Goal: Entertainment & Leisure: Consume media (video, audio)

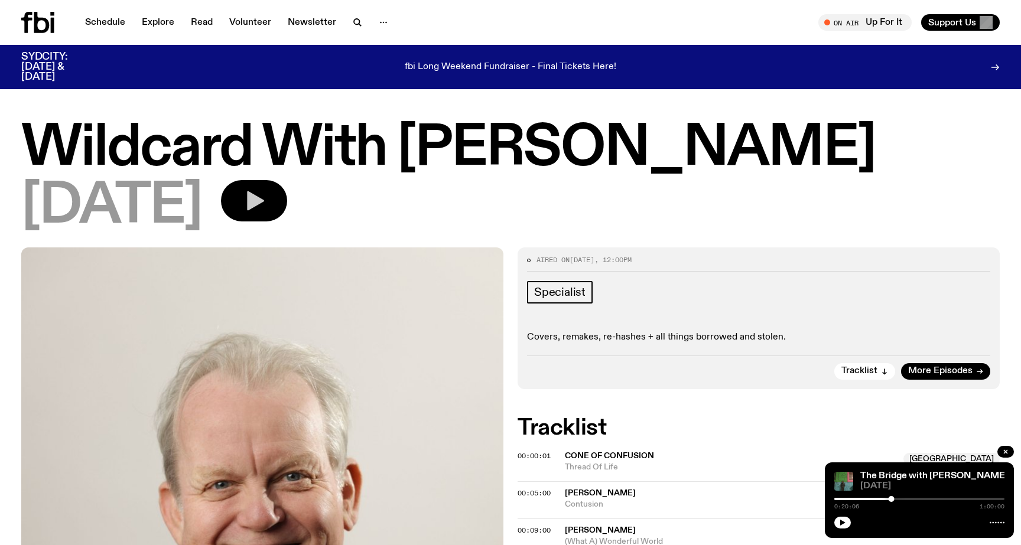
click at [287, 202] on button "button" at bounding box center [254, 200] width 66 height 41
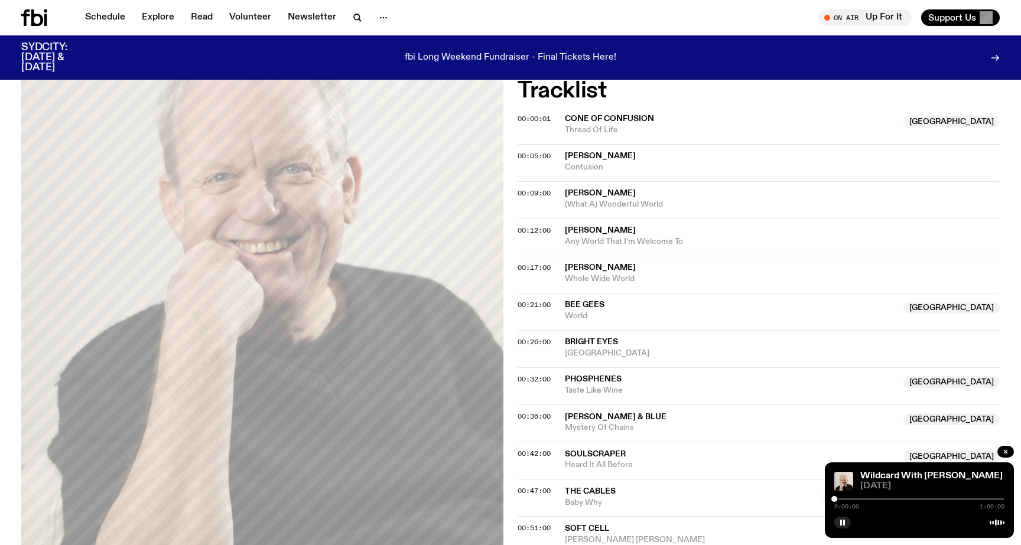
scroll to position [284, 0]
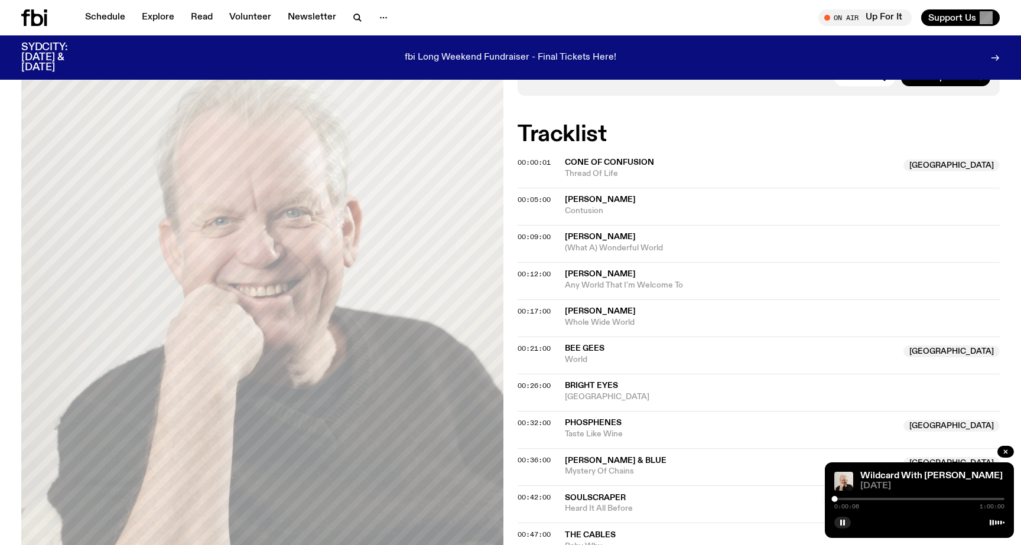
click at [889, 498] on div at bounding box center [919, 499] width 170 height 2
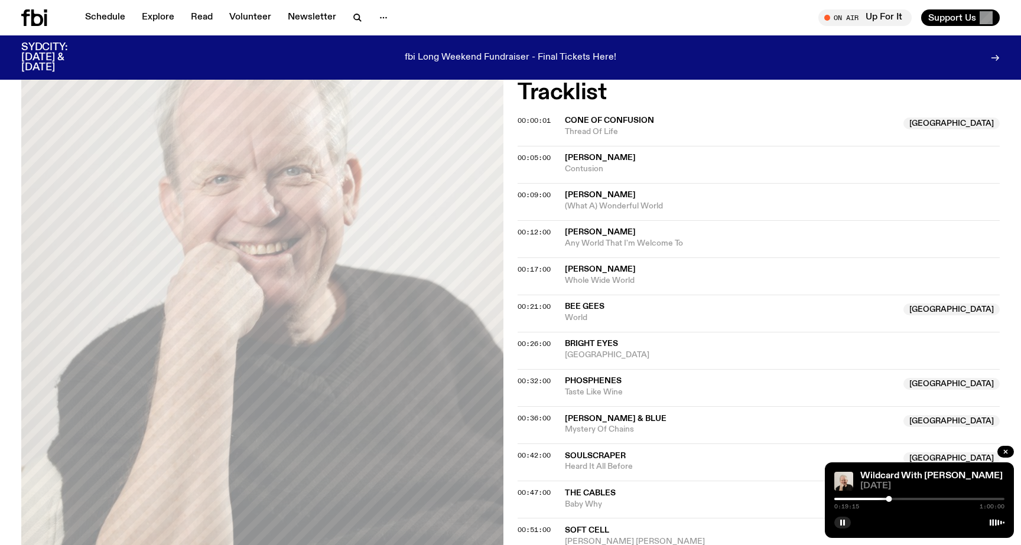
click at [898, 500] on div at bounding box center [919, 499] width 170 height 2
click at [904, 500] on div at bounding box center [919, 499] width 170 height 2
click at [911, 500] on div at bounding box center [919, 499] width 170 height 2
click at [917, 500] on div at bounding box center [919, 499] width 170 height 2
click at [926, 498] on div at bounding box center [919, 499] width 170 height 2
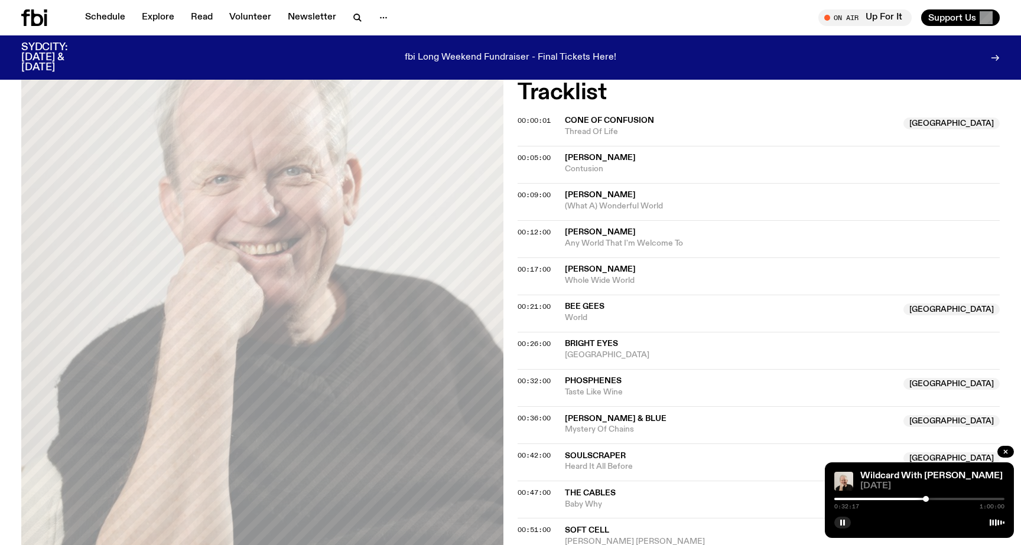
click at [931, 498] on div at bounding box center [919, 499] width 170 height 2
click at [936, 498] on div at bounding box center [919, 499] width 170 height 2
click at [865, 499] on div at bounding box center [851, 499] width 170 height 2
click at [870, 499] on div at bounding box center [919, 499] width 170 height 2
click at [875, 499] on div at bounding box center [919, 499] width 170 height 2
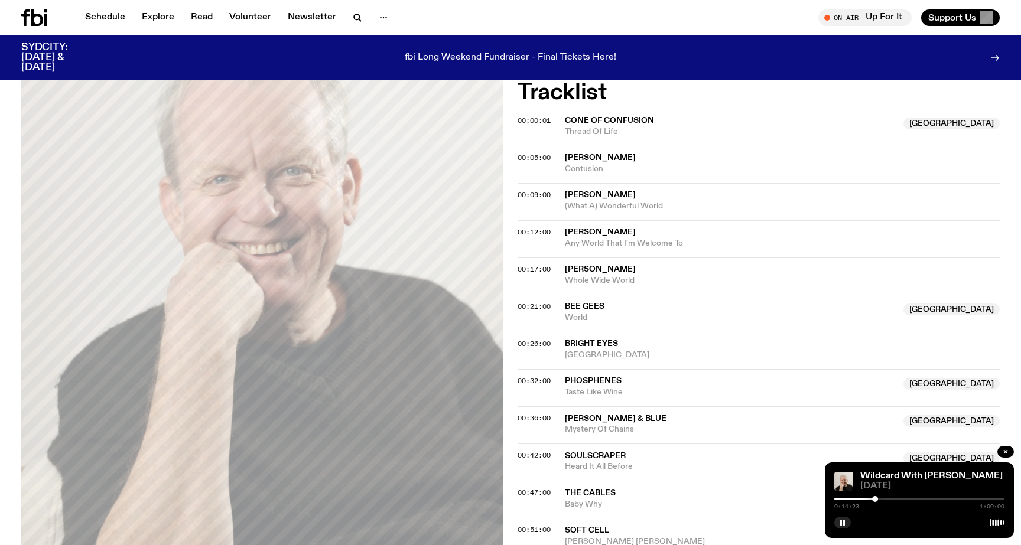
click at [880, 499] on div at bounding box center [919, 499] width 170 height 2
click at [888, 498] on div at bounding box center [919, 499] width 170 height 2
click at [895, 498] on div at bounding box center [919, 499] width 170 height 2
click at [899, 498] on div at bounding box center [919, 499] width 170 height 2
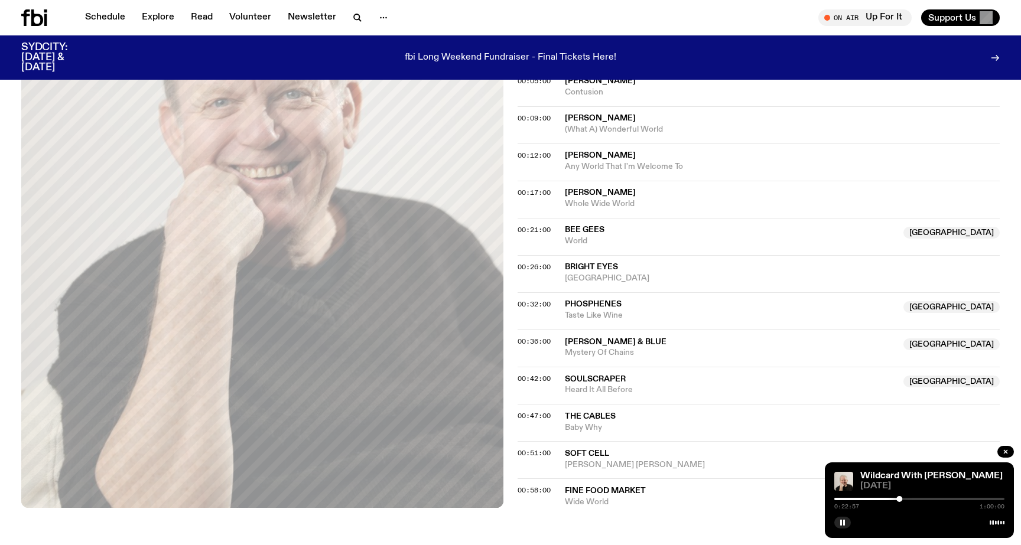
scroll to position [376, 0]
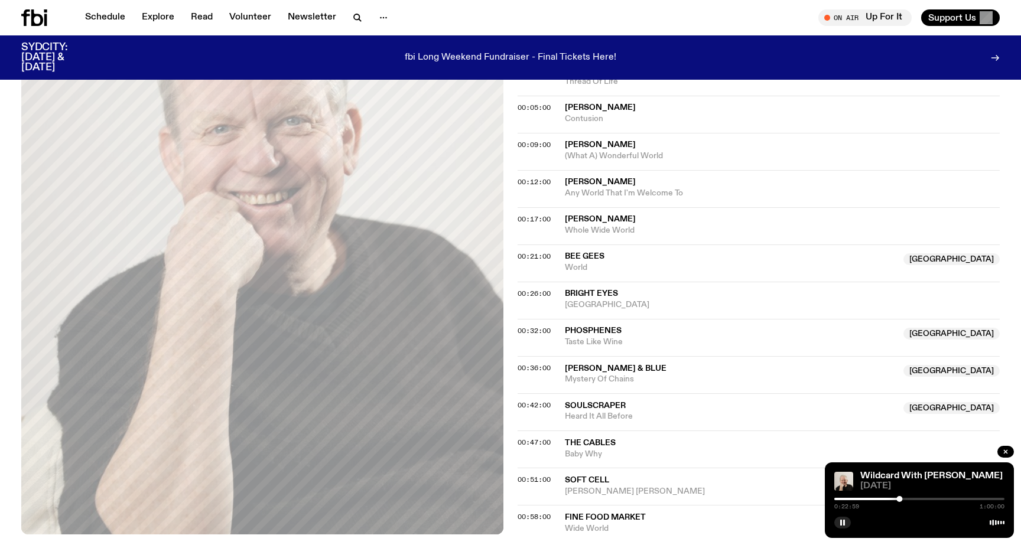
click at [902, 501] on div "0:22:59 1:00:00" at bounding box center [919, 503] width 170 height 14
click at [902, 500] on div at bounding box center [919, 499] width 170 height 2
click at [906, 499] on div at bounding box center [919, 499] width 170 height 2
click at [911, 499] on div at bounding box center [919, 499] width 170 height 2
click at [912, 499] on div at bounding box center [912, 499] width 6 height 6
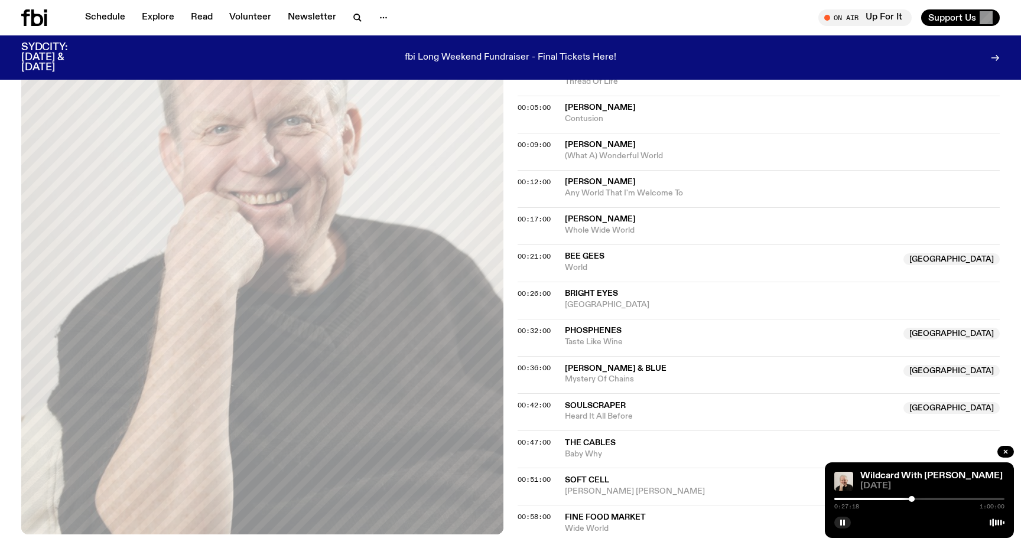
click at [915, 499] on div at bounding box center [919, 499] width 170 height 2
click at [918, 499] on div at bounding box center [919, 499] width 170 height 2
click at [921, 499] on div at bounding box center [921, 499] width 6 height 6
click at [924, 499] on div at bounding box center [919, 499] width 170 height 2
click at [928, 499] on div at bounding box center [919, 499] width 170 height 2
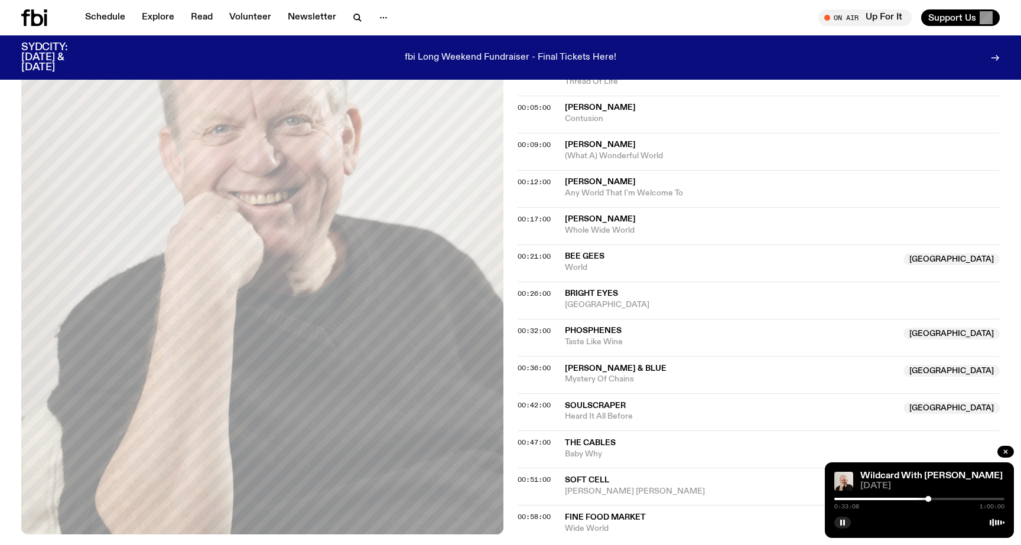
click at [933, 499] on div at bounding box center [919, 499] width 170 height 2
click at [936, 498] on div at bounding box center [919, 499] width 170 height 2
click at [941, 498] on div at bounding box center [919, 499] width 170 height 2
click at [944, 498] on div at bounding box center [919, 499] width 170 height 2
click at [947, 498] on div at bounding box center [944, 499] width 6 height 6
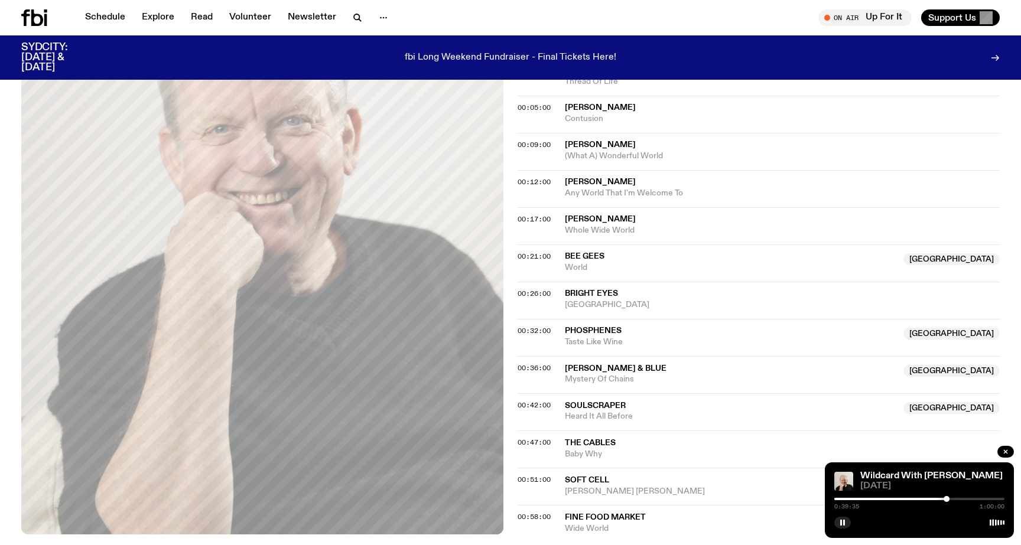
click at [953, 498] on div at bounding box center [919, 499] width 170 height 2
click at [954, 498] on div at bounding box center [954, 499] width 6 height 6
click at [951, 498] on div at bounding box center [952, 499] width 6 height 6
click at [944, 498] on div at bounding box center [866, 499] width 170 height 2
click at [937, 498] on div at bounding box center [859, 499] width 170 height 2
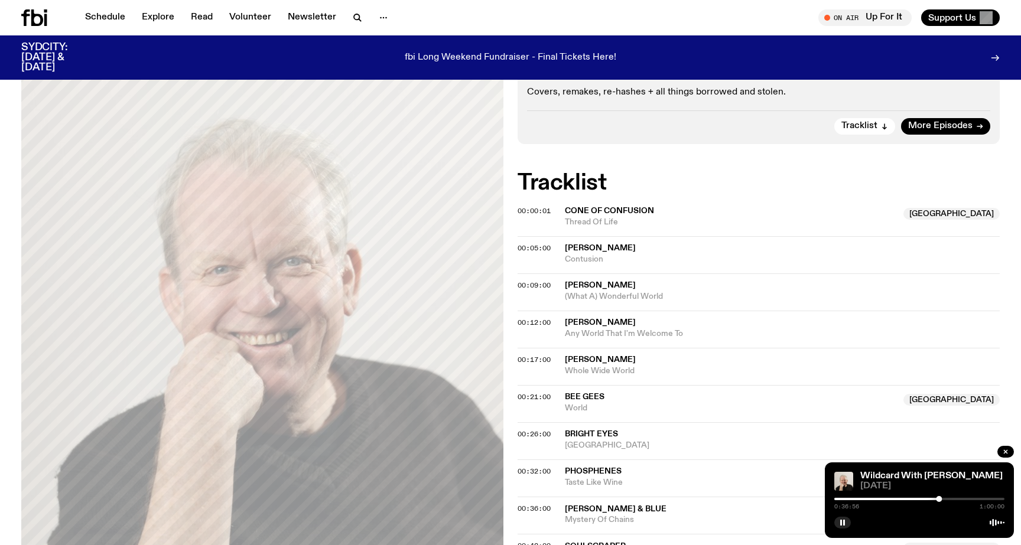
scroll to position [258, 0]
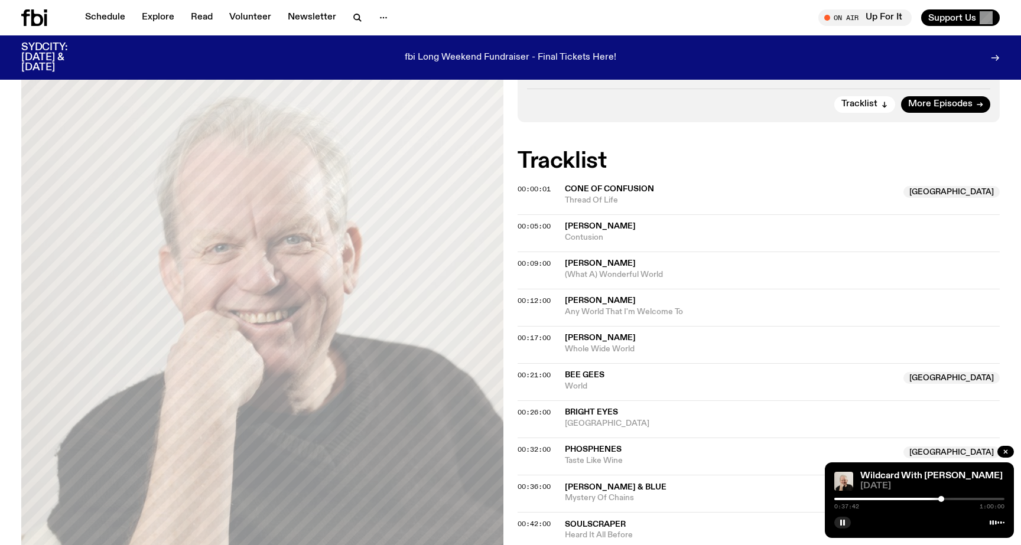
click at [941, 498] on div at bounding box center [941, 499] width 6 height 6
click at [943, 499] on div at bounding box center [941, 499] width 6 height 6
click at [942, 499] on div at bounding box center [943, 499] width 6 height 6
click at [967, 500] on div at bounding box center [919, 499] width 170 height 2
click at [961, 499] on div at bounding box center [882, 499] width 170 height 2
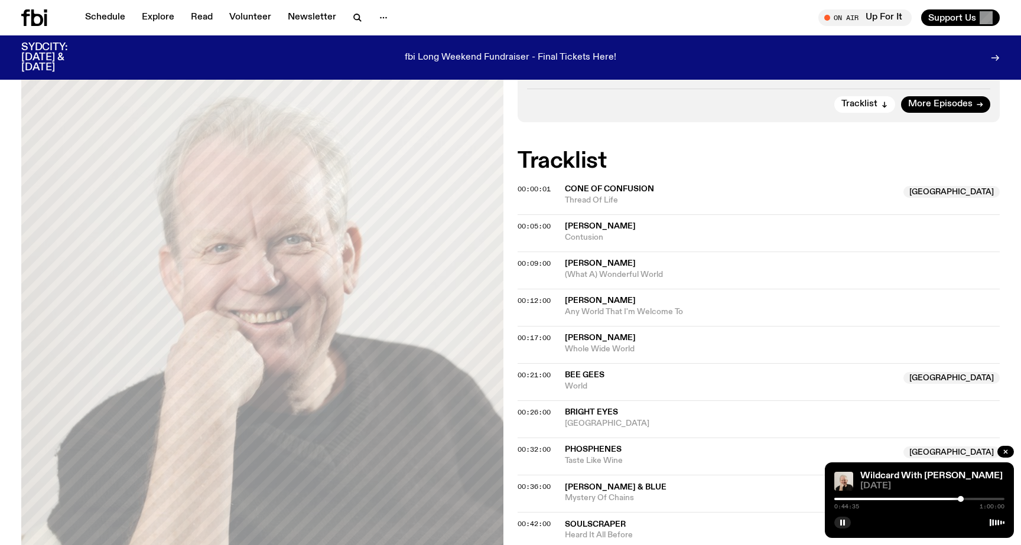
click at [964, 499] on div at bounding box center [919, 499] width 170 height 2
click at [963, 499] on div at bounding box center [963, 499] width 6 height 6
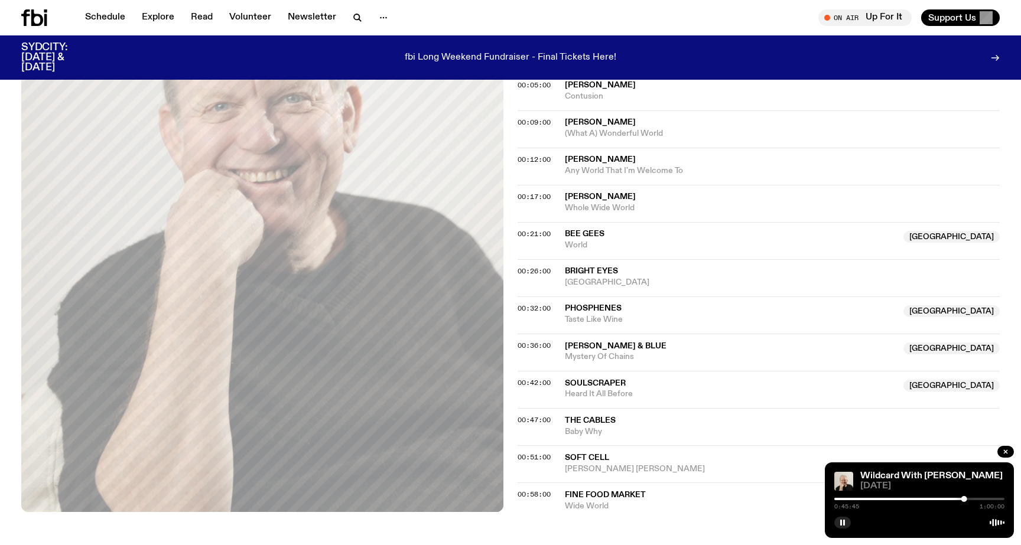
scroll to position [410, 0]
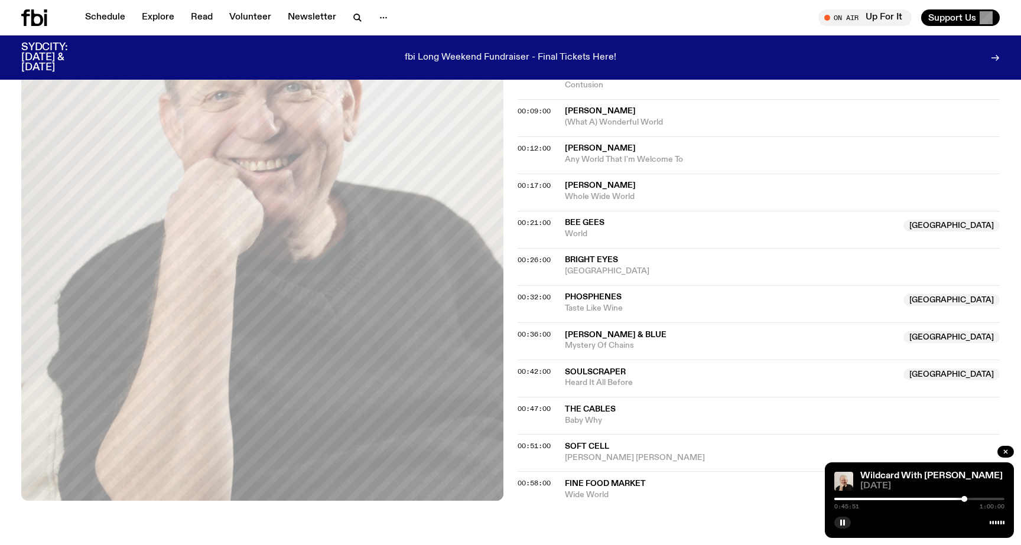
click at [942, 501] on div "0:45:51 1:00:00" at bounding box center [919, 503] width 170 height 14
click at [940, 496] on div "0:45:51 1:00:00" at bounding box center [919, 503] width 170 height 14
click at [940, 498] on div at bounding box center [879, 499] width 170 height 2
click at [943, 499] on div at bounding box center [919, 499] width 170 height 2
click at [943, 499] on div at bounding box center [943, 499] width 6 height 6
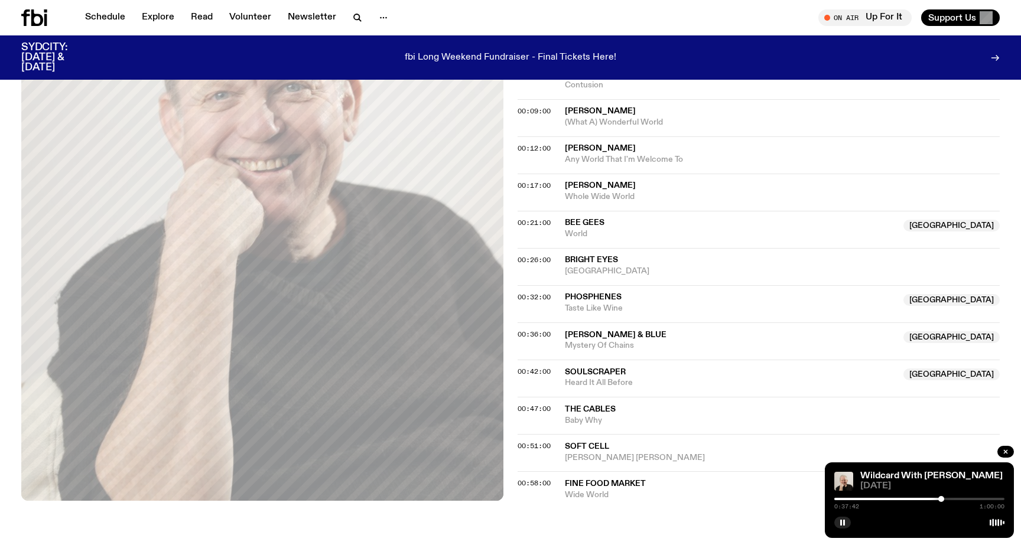
click at [941, 499] on div at bounding box center [941, 499] width 6 height 6
click at [943, 499] on div at bounding box center [943, 499] width 6 height 6
click at [949, 499] on div at bounding box center [919, 499] width 170 height 2
click at [953, 499] on div at bounding box center [919, 499] width 170 height 2
click at [968, 498] on div at bounding box center [919, 499] width 170 height 2
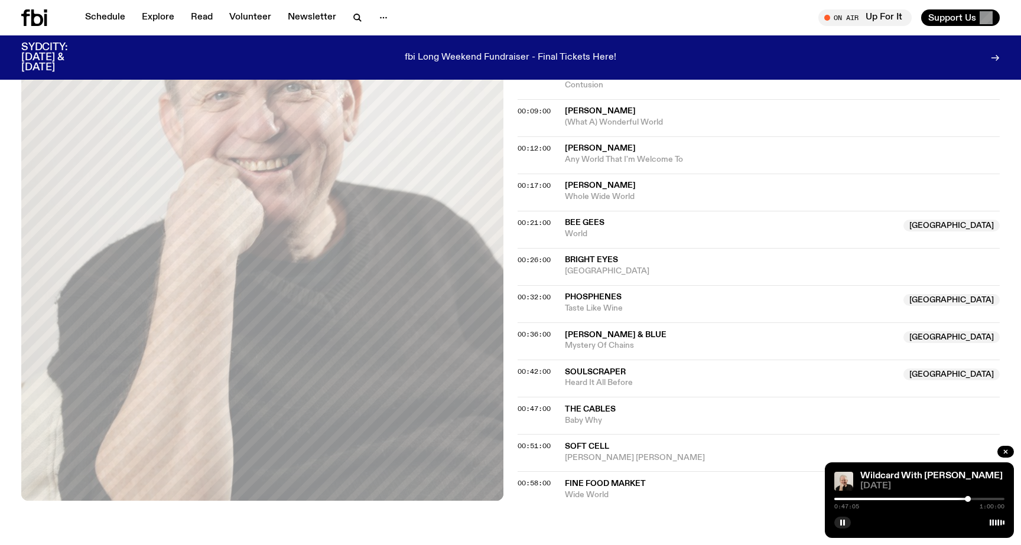
click at [973, 498] on div at bounding box center [919, 499] width 170 height 2
click at [839, 523] on icon "button" at bounding box center [842, 522] width 7 height 7
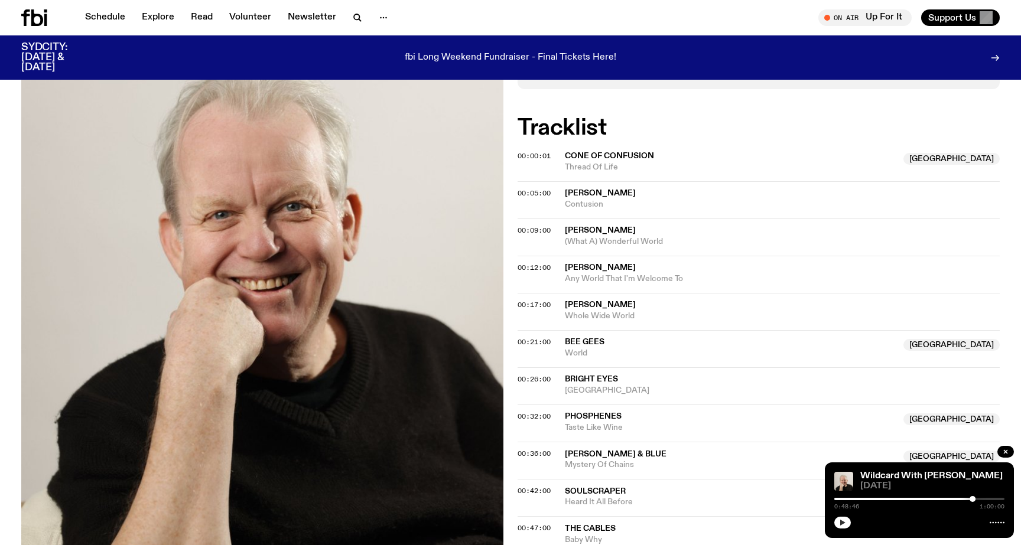
scroll to position [285, 0]
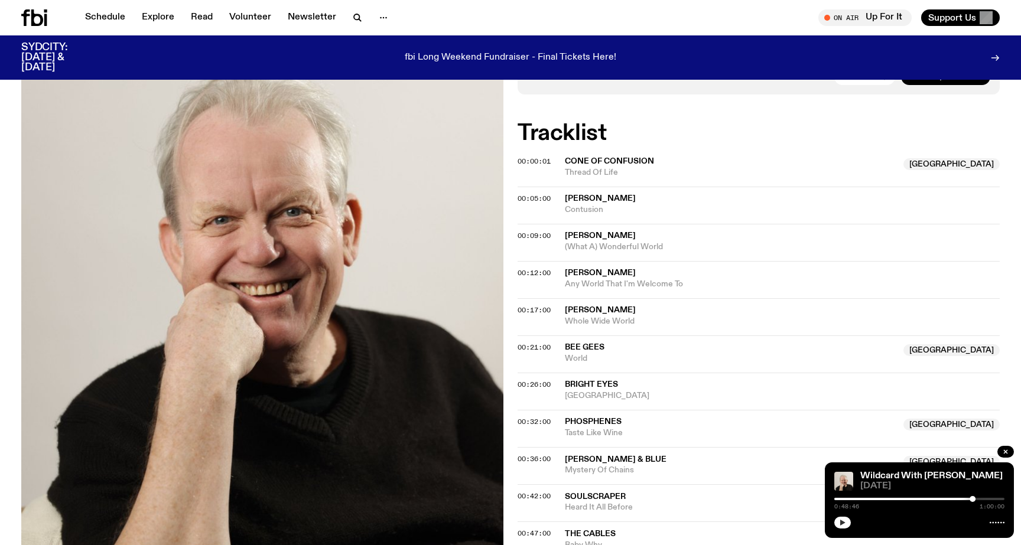
click at [954, 499] on div at bounding box center [888, 499] width 170 height 2
click at [845, 525] on icon "button" at bounding box center [842, 522] width 7 height 7
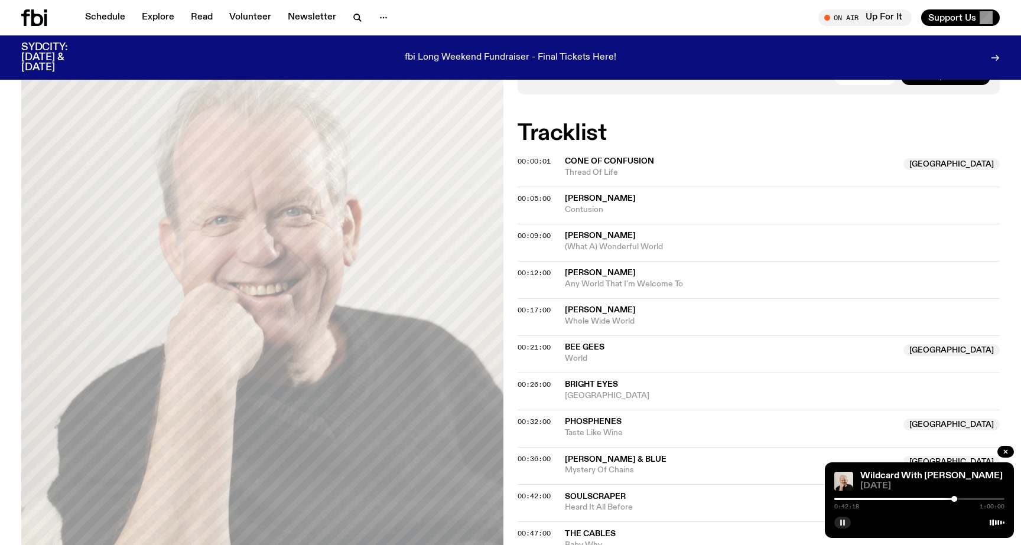
click at [845, 525] on rect "button" at bounding box center [844, 523] width 2 height 6
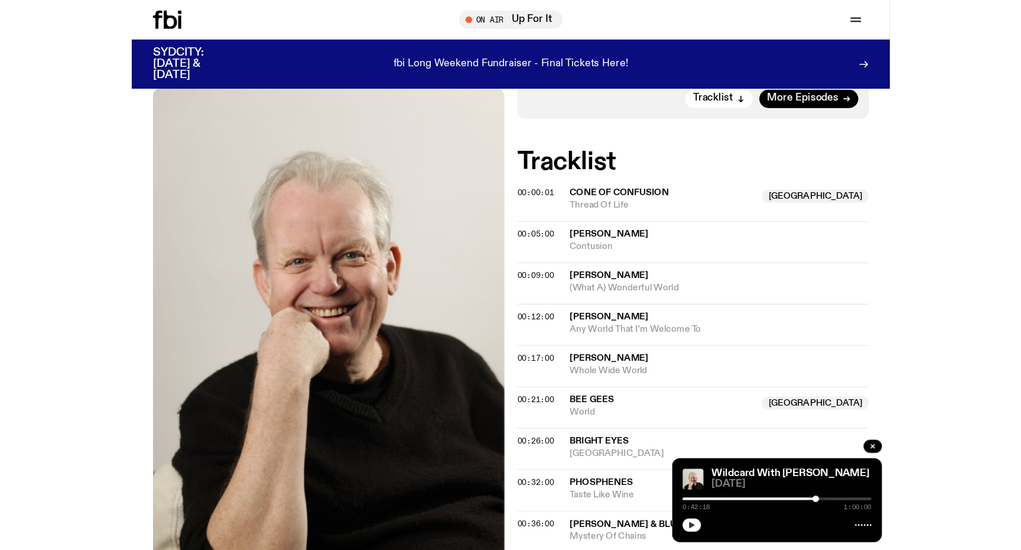
scroll to position [303, 0]
